Goal: Information Seeking & Learning: Learn about a topic

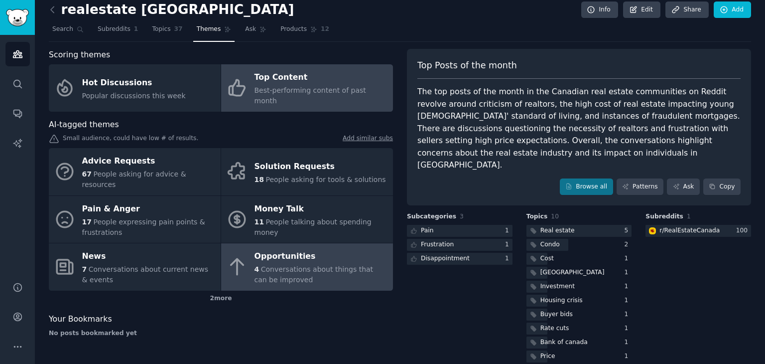
scroll to position [8, 0]
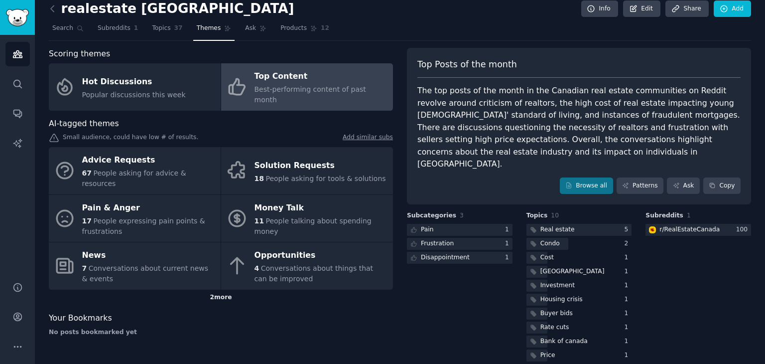
click at [221, 289] on div "2 more" at bounding box center [221, 297] width 344 height 16
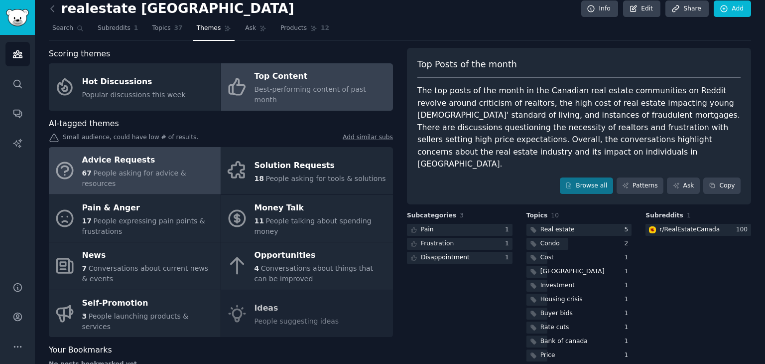
click at [146, 169] on span "People asking for advice & resources" at bounding box center [134, 178] width 104 height 18
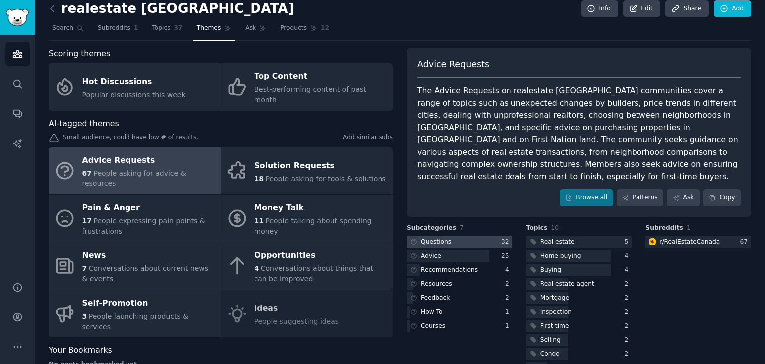
scroll to position [21, 0]
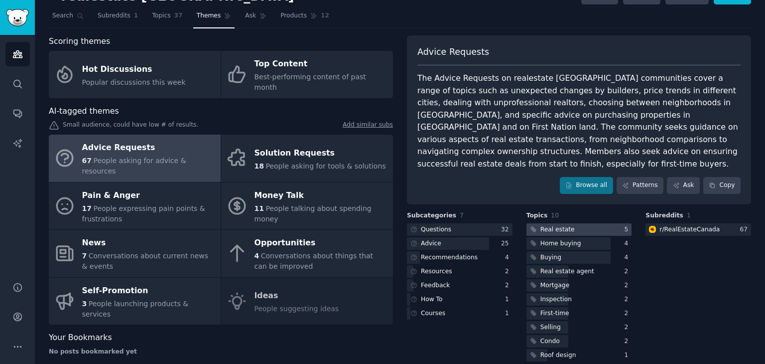
click at [600, 223] on div at bounding box center [580, 229] width 106 height 12
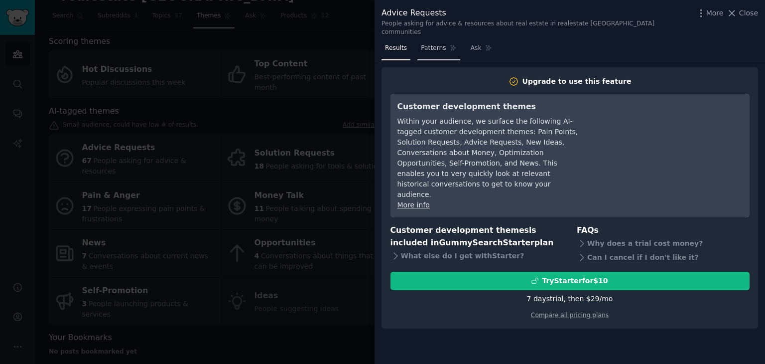
click at [438, 47] on link "Patterns" at bounding box center [438, 50] width 42 height 20
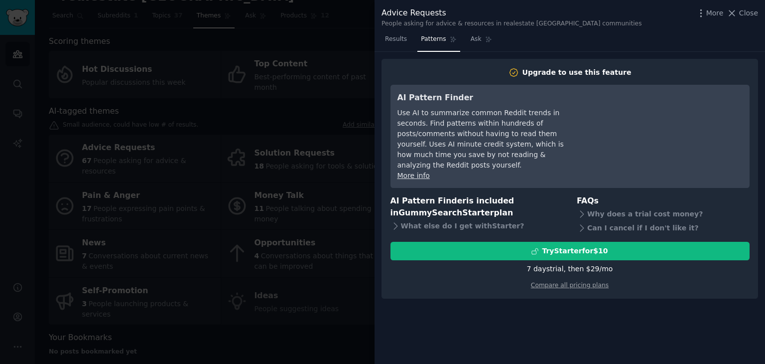
click at [454, 46] on link "Patterns" at bounding box center [438, 41] width 42 height 20
click at [347, 38] on div at bounding box center [382, 182] width 765 height 364
